Goal: Task Accomplishment & Management: Use online tool/utility

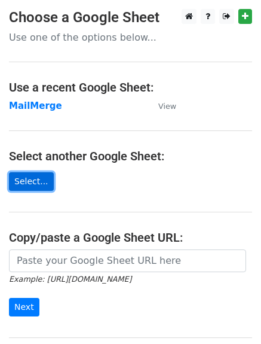
click at [26, 184] on link "Select..." at bounding box center [31, 181] width 45 height 19
click at [21, 179] on link "Select..." at bounding box center [31, 181] width 45 height 19
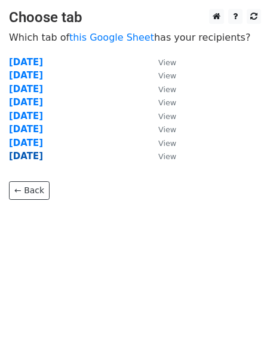
click at [43, 157] on strong "[DATE]" at bounding box center [26, 156] width 34 height 11
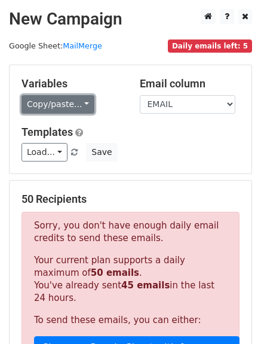
click at [55, 102] on link "Copy/paste..." at bounding box center [58, 104] width 73 height 19
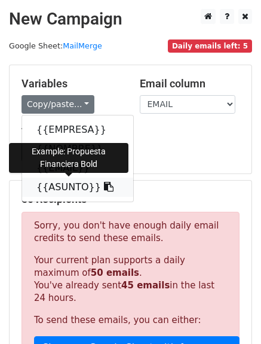
click at [57, 185] on link "{{ASUNTO}}" at bounding box center [77, 187] width 111 height 19
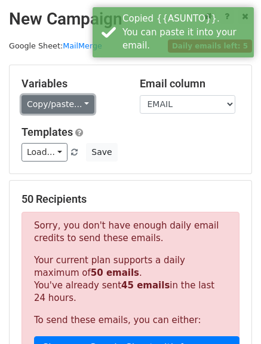
click at [60, 101] on link "Copy/paste..." at bounding box center [58, 104] width 73 height 19
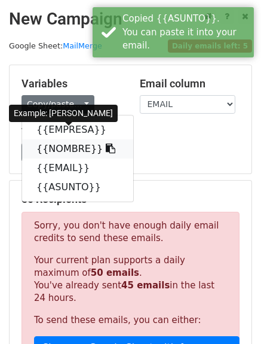
click at [65, 154] on link "{{NOMBRE}}" at bounding box center [77, 148] width 111 height 19
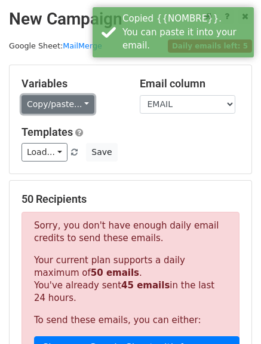
click at [57, 105] on link "Copy/paste..." at bounding box center [58, 104] width 73 height 19
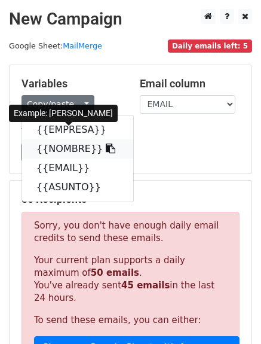
click at [82, 147] on link "{{NOMBRE}}" at bounding box center [77, 148] width 111 height 19
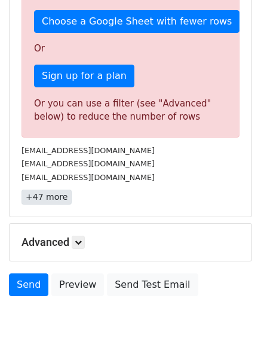
scroll to position [376, 0]
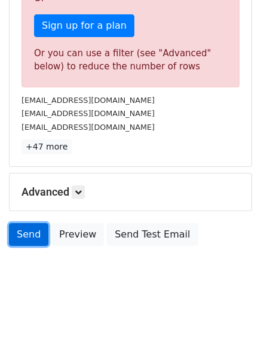
click at [35, 240] on link "Send" at bounding box center [28, 234] width 39 height 23
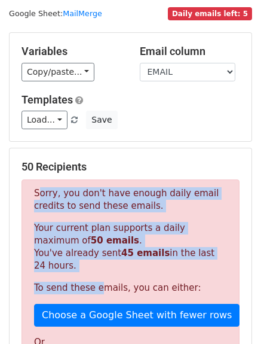
scroll to position [60, 0]
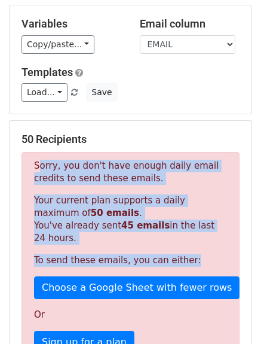
drag, startPoint x: 45, startPoint y: 232, endPoint x: 184, endPoint y: 255, distance: 140.8
click at [184, 255] on div "Sorry, you don't have enough daily email credits to send these emails. Your cur…" at bounding box center [131, 278] width 218 height 252
copy div "Sorry, you don't have enough daily email credits to send these emails. Your cur…"
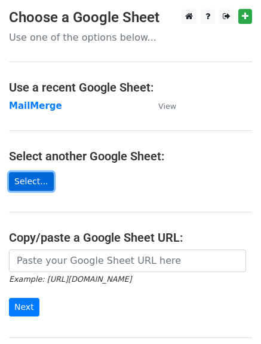
click at [17, 181] on link "Select..." at bounding box center [31, 181] width 45 height 19
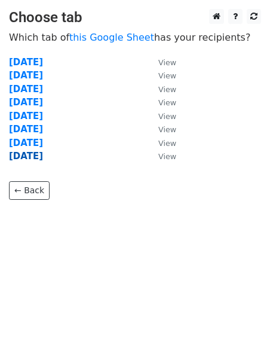
click at [32, 159] on strong "[DATE]" at bounding box center [26, 156] width 34 height 11
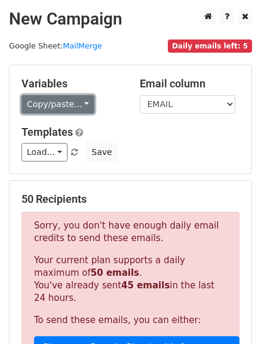
click at [35, 95] on link "Copy/paste..." at bounding box center [58, 104] width 73 height 19
